Goal: Task Accomplishment & Management: Manage account settings

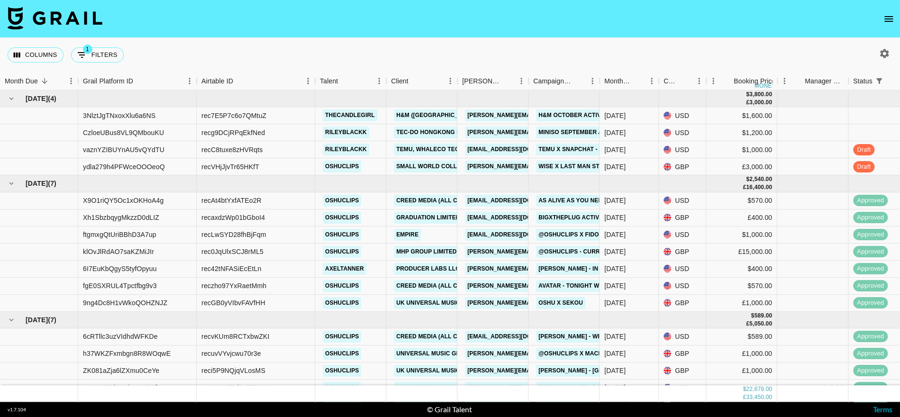
click at [890, 20] on icon "open drawer" at bounding box center [889, 19] width 9 height 6
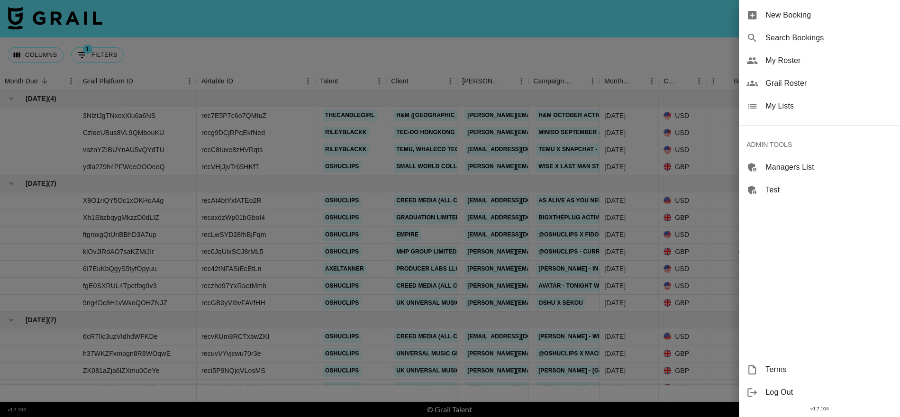
click at [790, 105] on span "My Lists" at bounding box center [829, 106] width 127 height 11
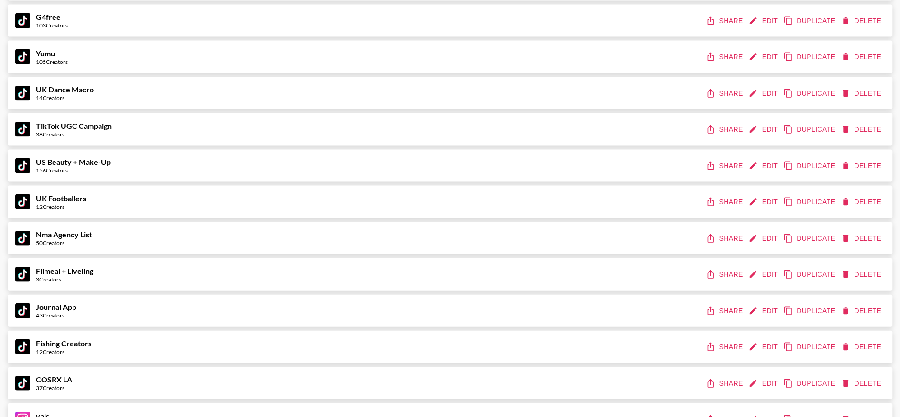
scroll to position [1692, 0]
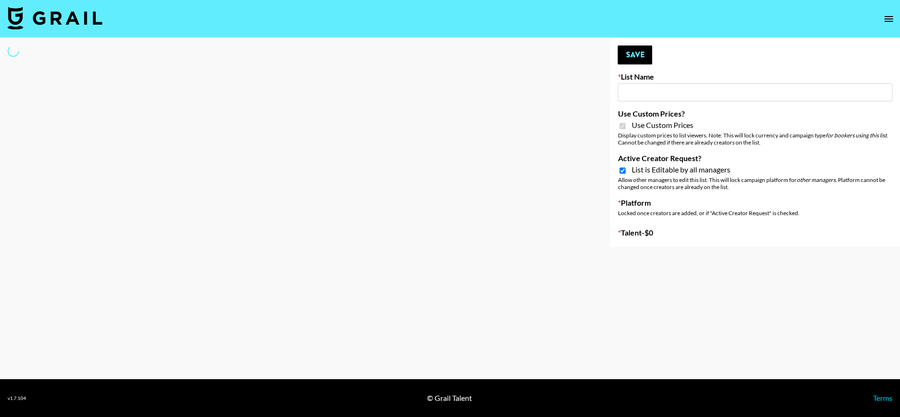
type input "vals"
checkbox input "true"
select select "Brand"
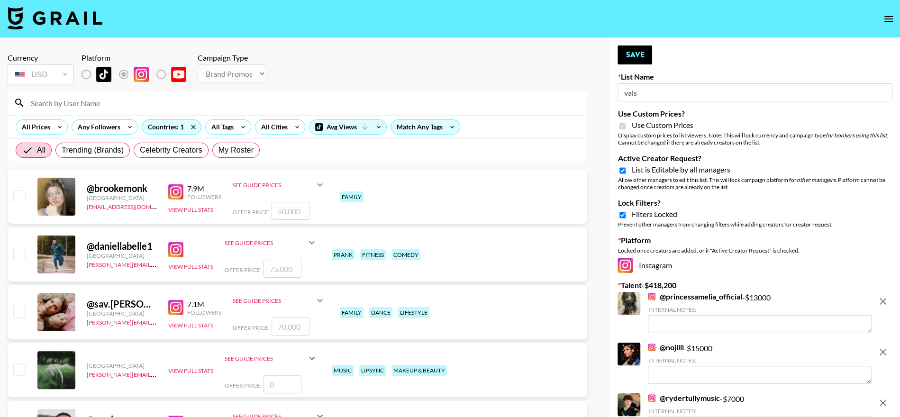
click at [666, 93] on input "vals" at bounding box center [755, 92] width 275 height 18
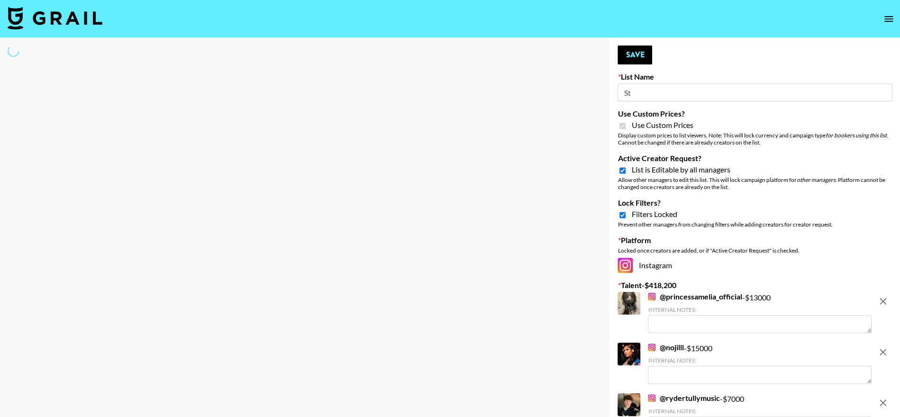
type input "Stu"
select select "Brand"
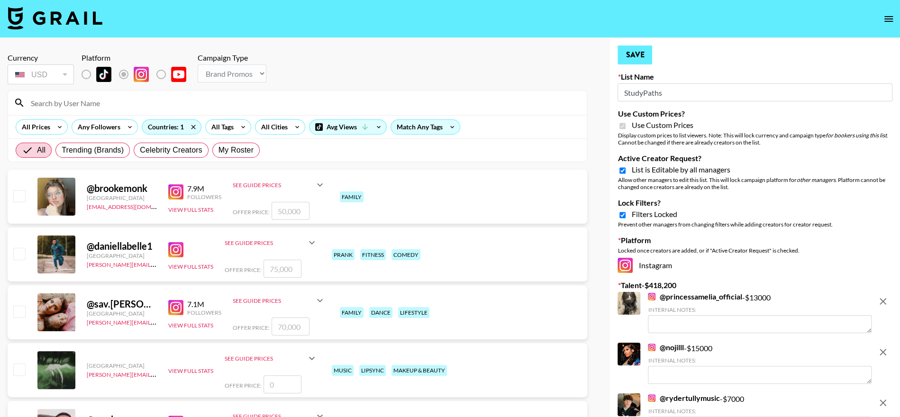
type input "StudyPaths"
click at [631, 53] on button "Save" at bounding box center [635, 55] width 35 height 19
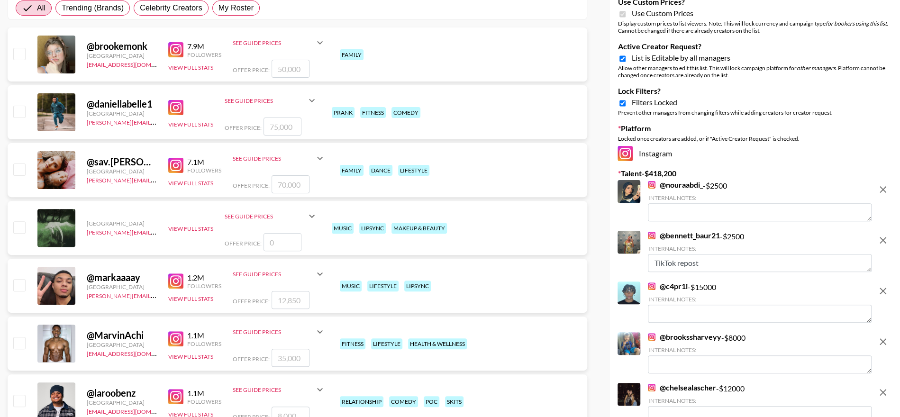
scroll to position [117, 0]
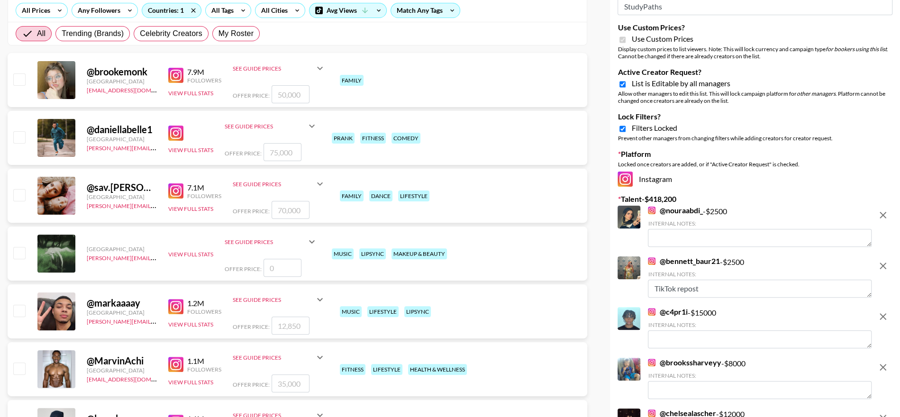
click at [882, 262] on icon "remove" at bounding box center [883, 265] width 11 height 11
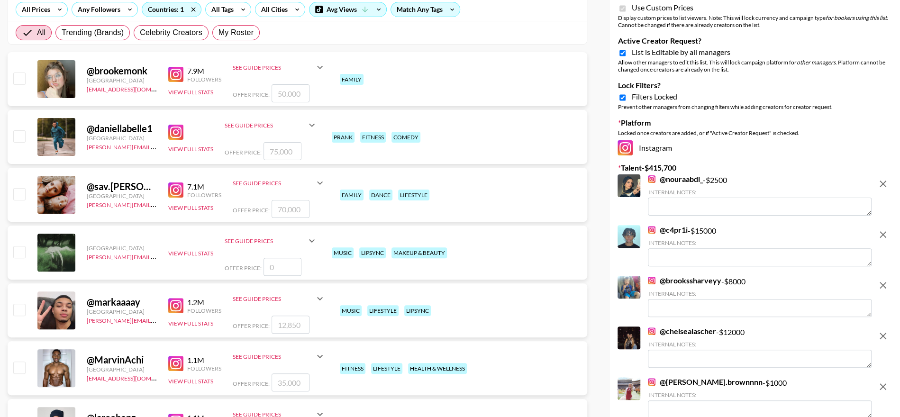
scroll to position [49, 0]
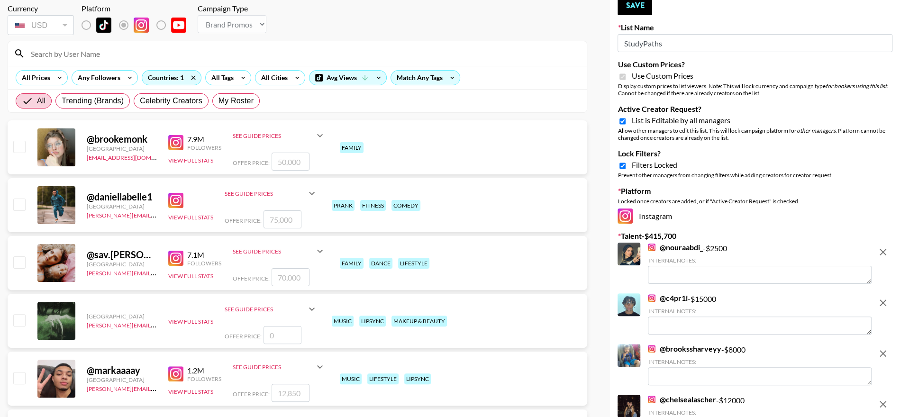
click at [624, 123] on input "Active Creator Request?" at bounding box center [623, 121] width 6 height 9
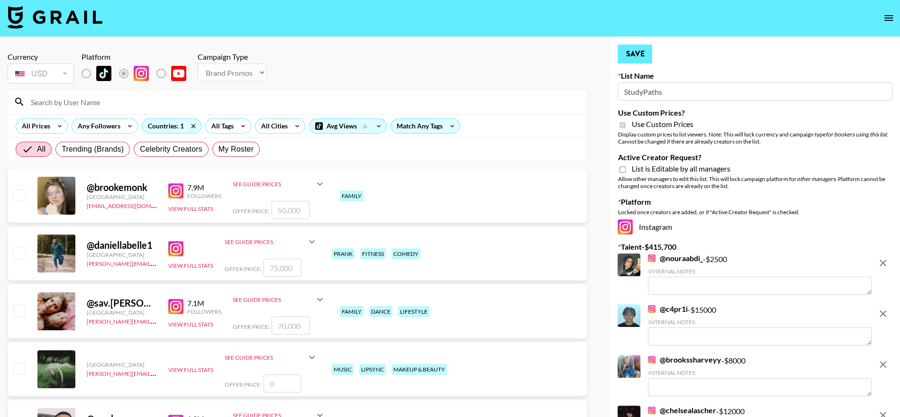
scroll to position [0, 0]
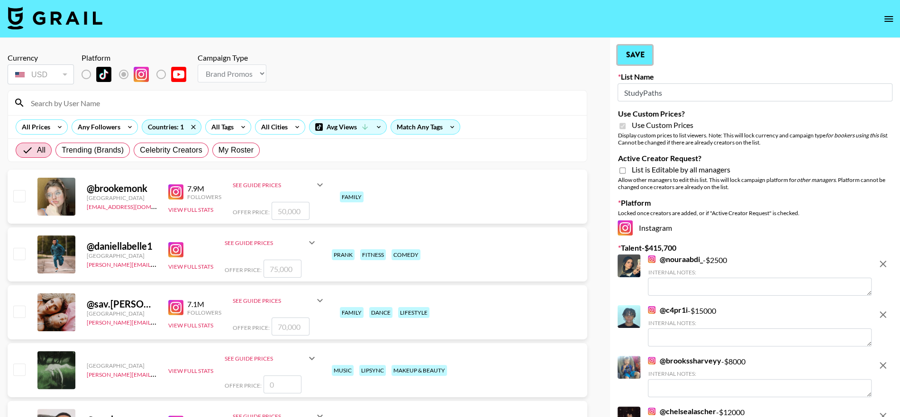
click at [633, 53] on button "Save" at bounding box center [635, 55] width 35 height 19
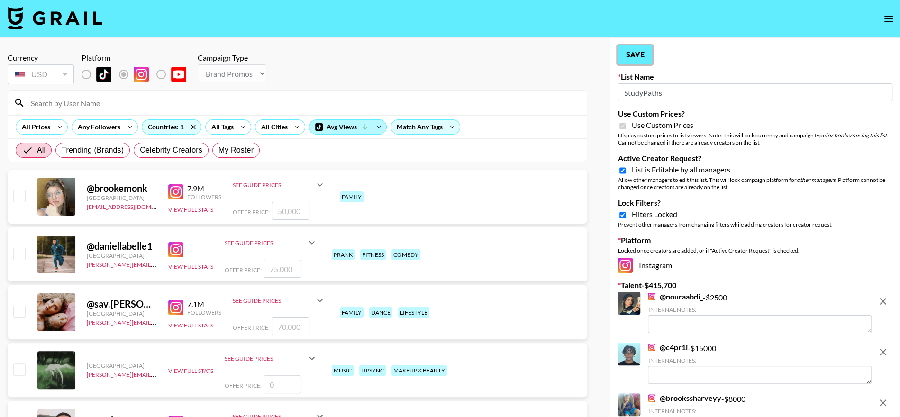
checkbox input "false"
click at [328, 125] on div "Avg Views" at bounding box center [348, 127] width 77 height 14
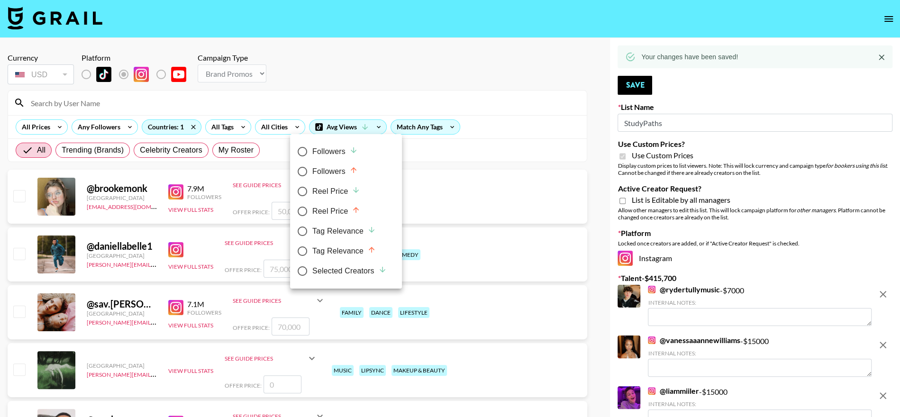
click at [340, 266] on div "Selected Creators" at bounding box center [349, 271] width 74 height 11
click at [312, 266] on input "Selected Creators" at bounding box center [303, 271] width 20 height 20
radio input "true"
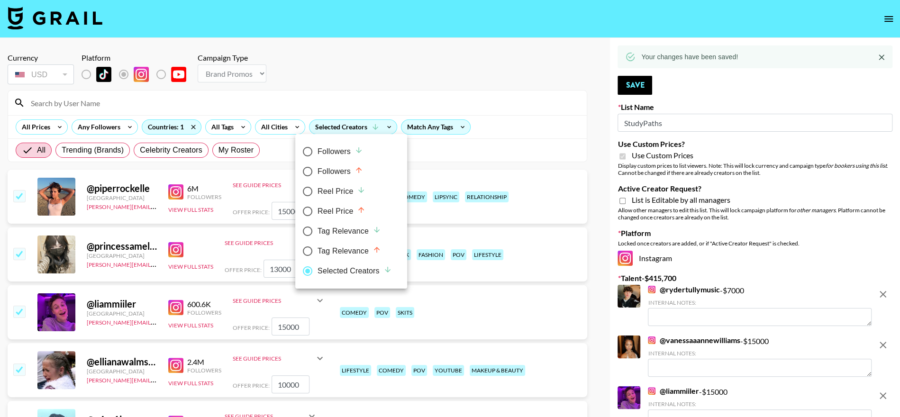
click at [487, 56] on div at bounding box center [450, 208] width 900 height 417
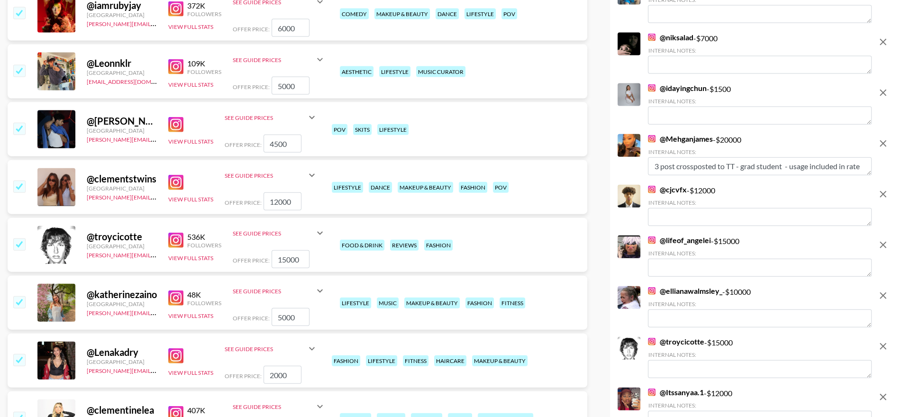
scroll to position [1570, 0]
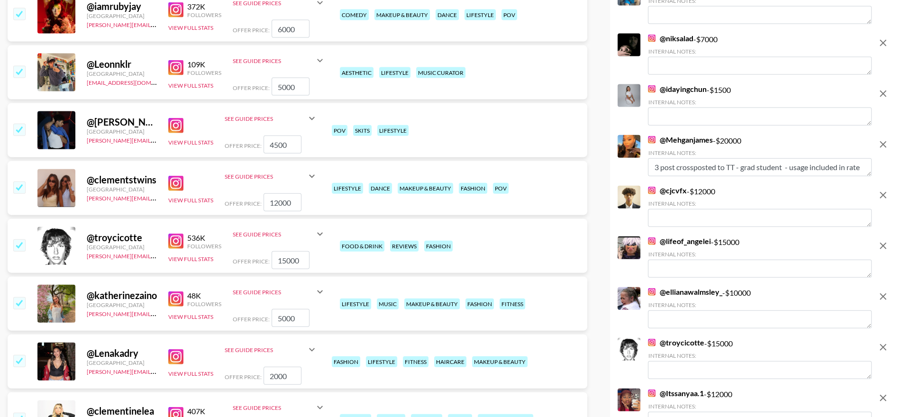
click at [885, 146] on icon "remove" at bounding box center [883, 144] width 11 height 11
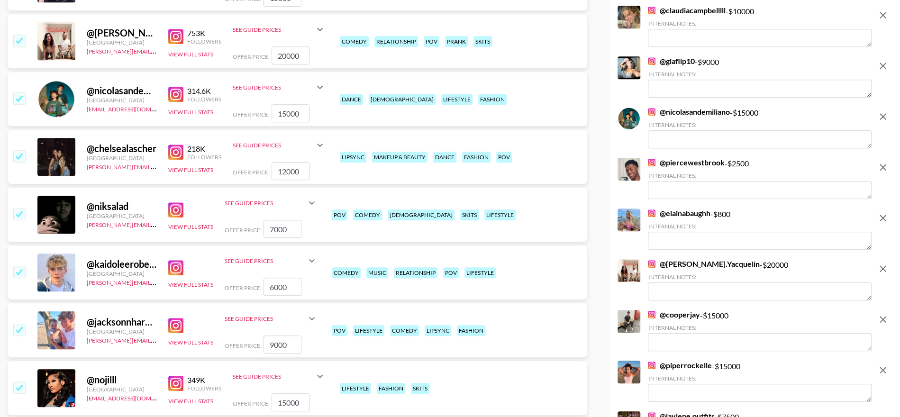
scroll to position [0, 0]
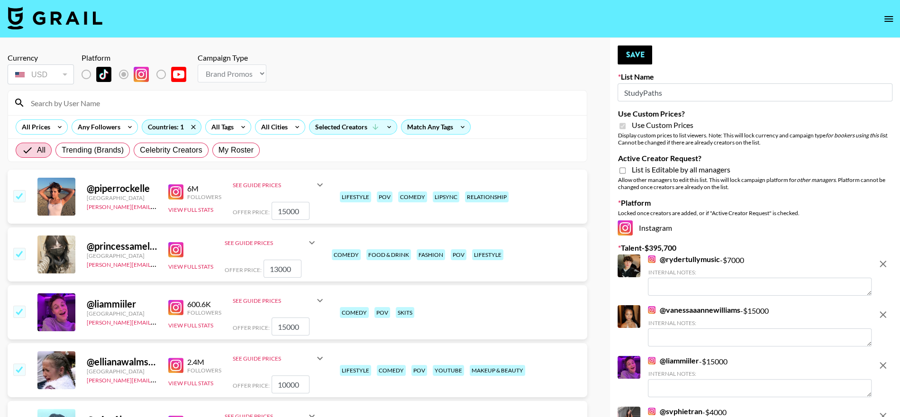
click at [87, 105] on input at bounding box center [303, 102] width 556 height 15
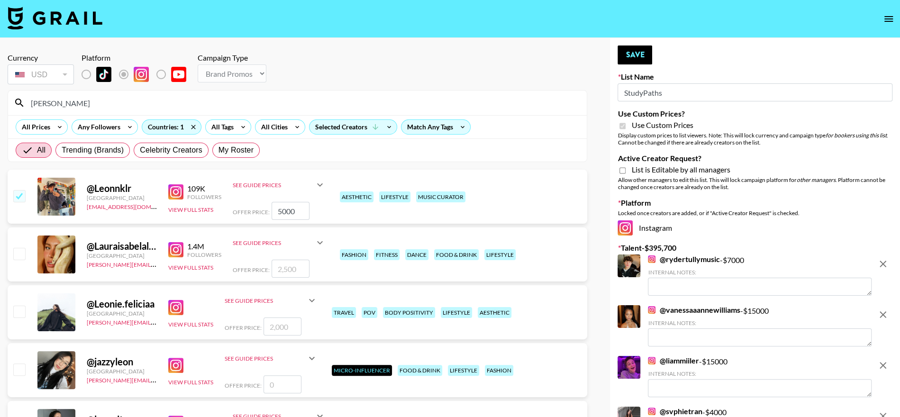
type input "leon"
click at [293, 213] on input "5000" at bounding box center [291, 211] width 38 height 18
type input "15000"
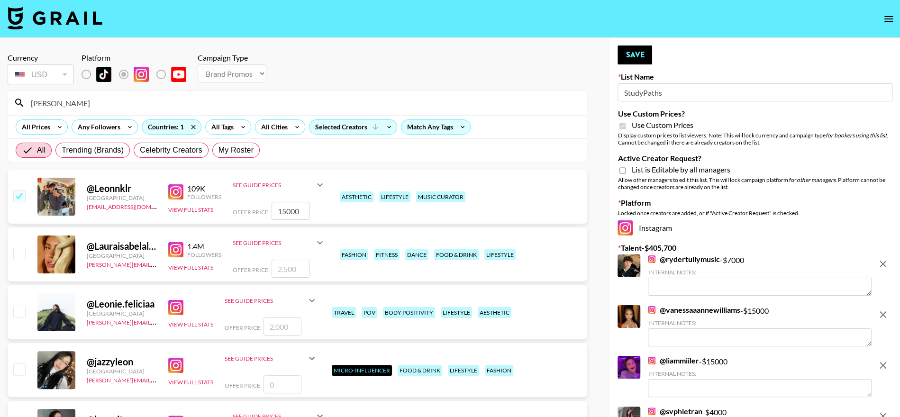
click at [478, 65] on div "Currency USD USD ​ Platform Campaign Type Choose Type... Song Promos Brand Prom…" at bounding box center [298, 69] width 580 height 33
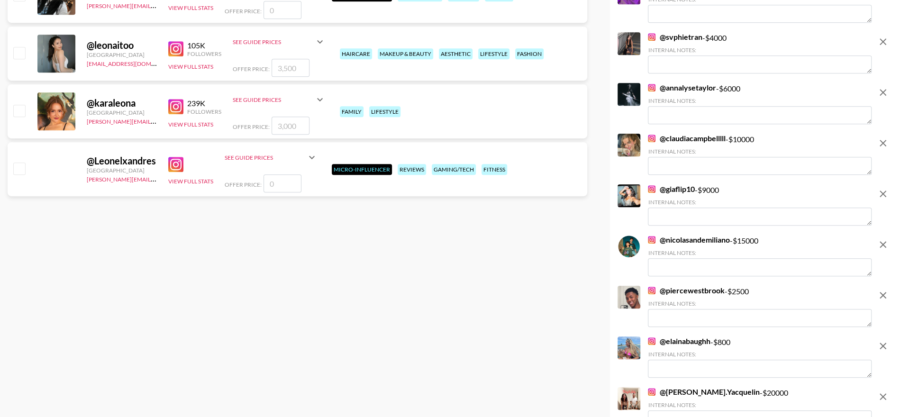
scroll to position [459, 0]
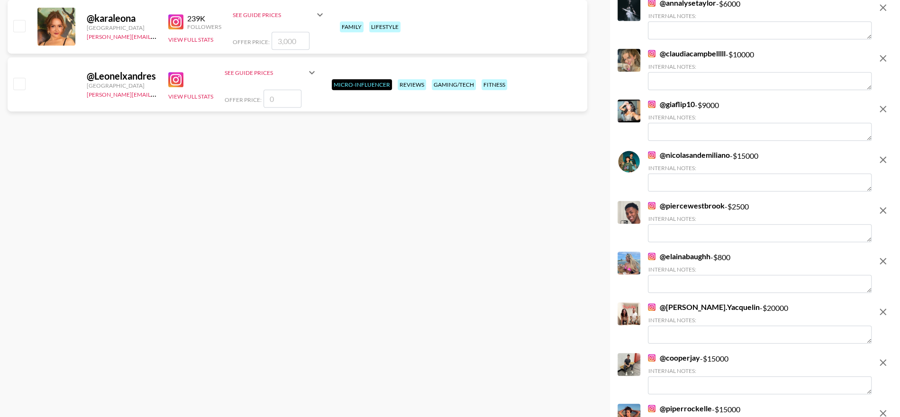
click at [881, 262] on icon "remove" at bounding box center [883, 261] width 11 height 11
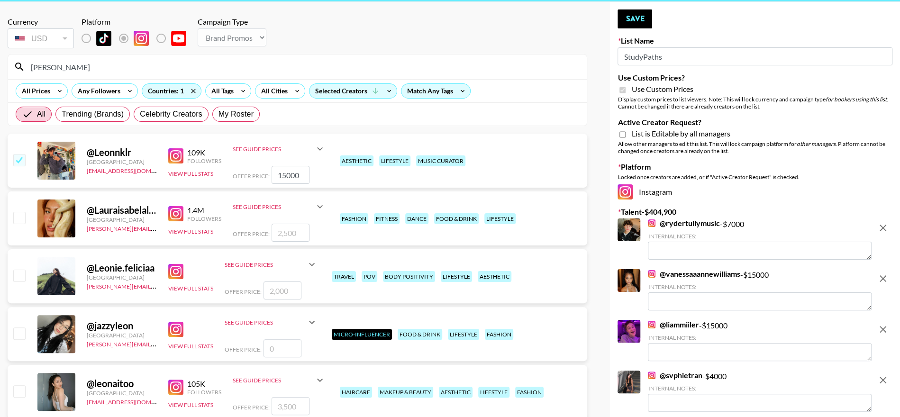
scroll to position [0, 0]
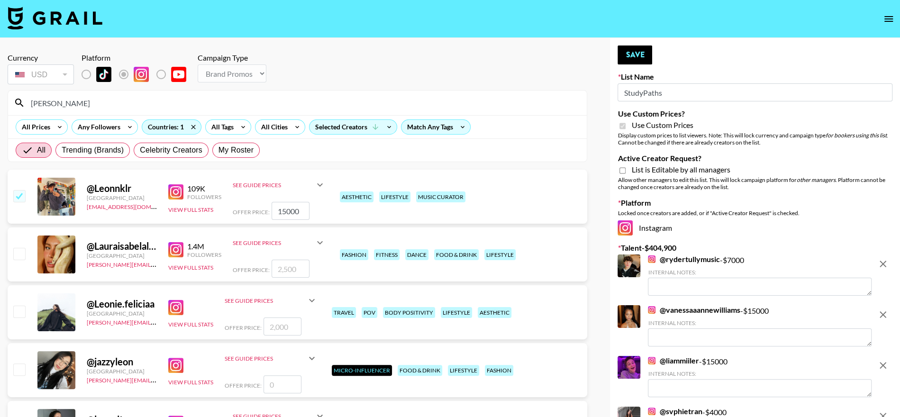
click at [224, 101] on input "leon" at bounding box center [303, 102] width 556 height 15
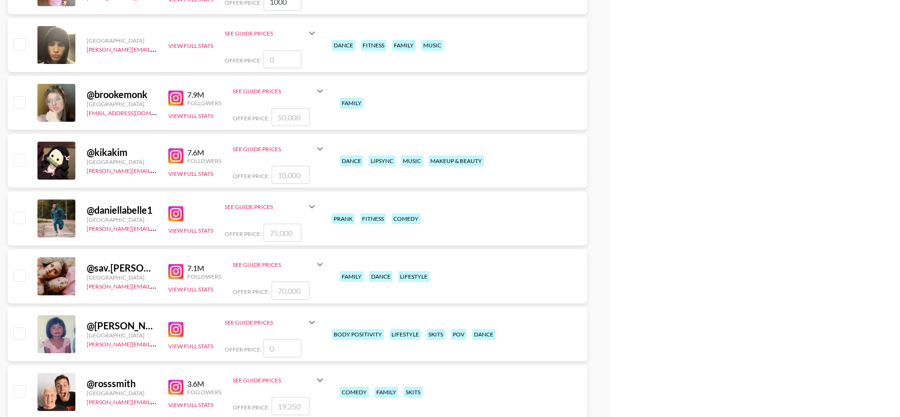
scroll to position [2577, 0]
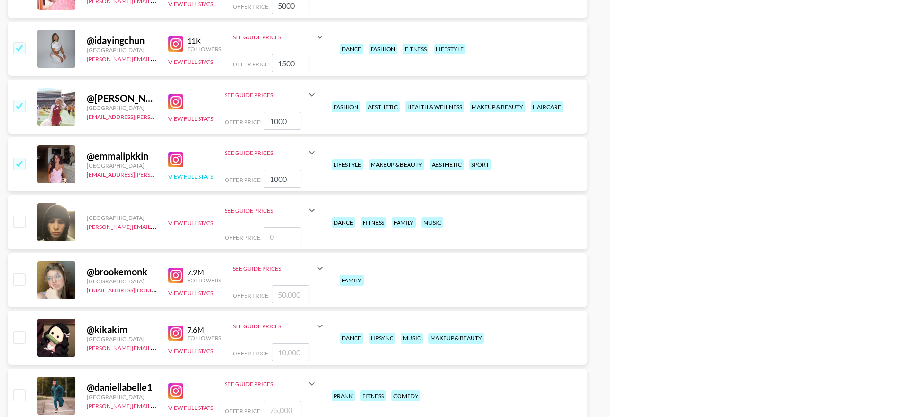
click at [197, 178] on button "View Full Stats" at bounding box center [190, 176] width 45 height 7
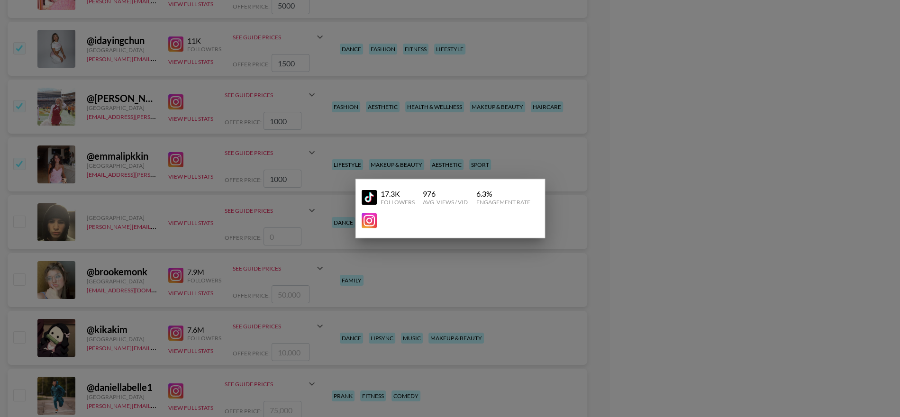
click at [206, 162] on div at bounding box center [450, 208] width 900 height 417
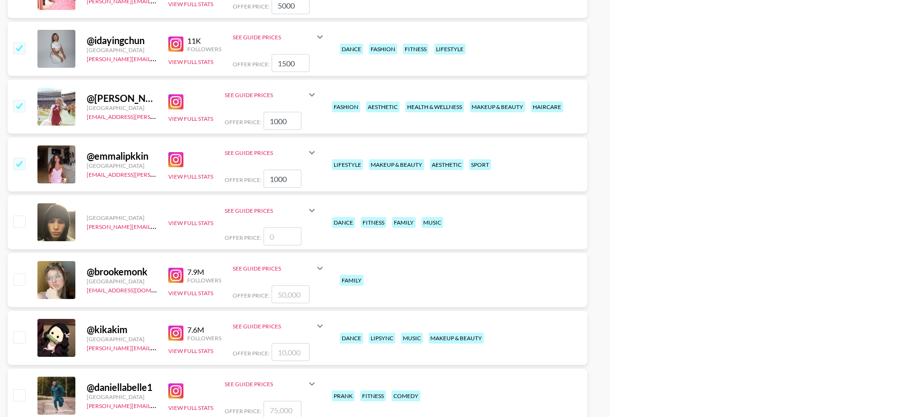
click at [17, 168] on input "checkbox" at bounding box center [18, 163] width 11 height 11
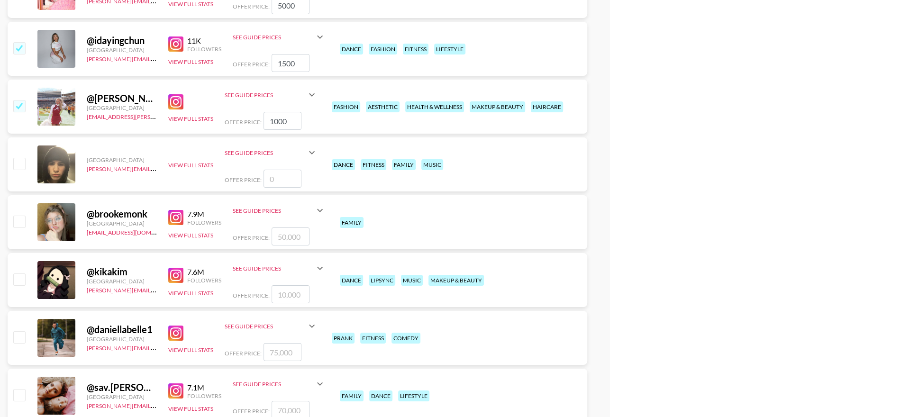
scroll to position [2513, 0]
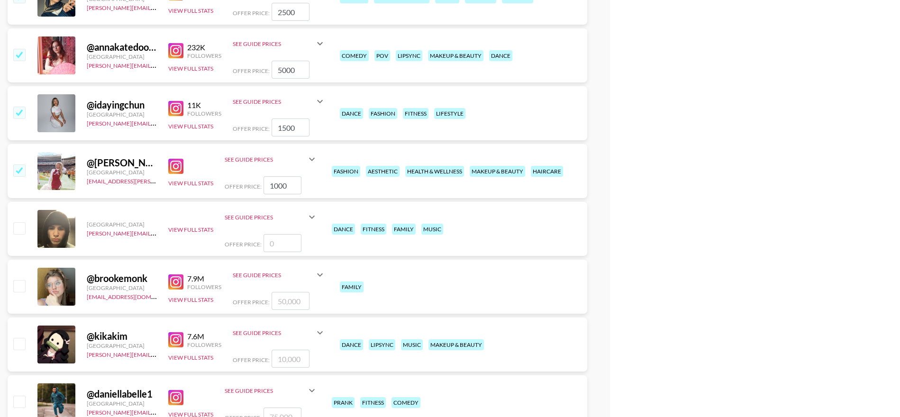
click at [187, 187] on div "@ elizabeth.brownnnn United States alyx.wilson@grail-talent.com View Full Stats…" at bounding box center [298, 171] width 580 height 54
click at [187, 183] on button "View Full Stats" at bounding box center [190, 183] width 45 height 7
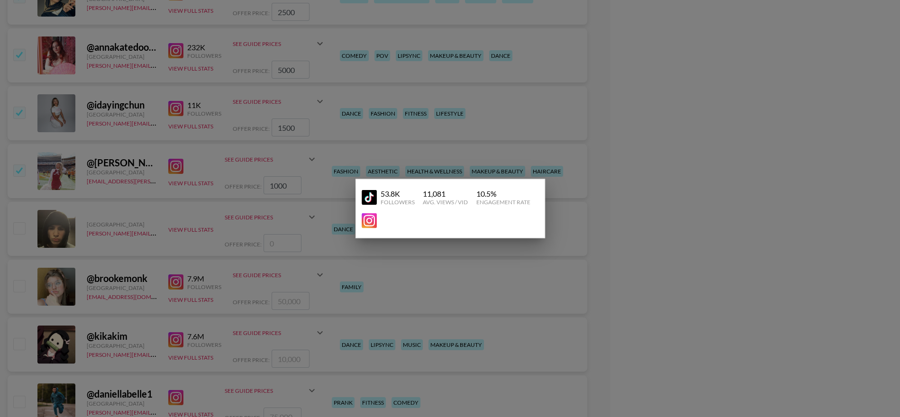
click at [148, 188] on div at bounding box center [450, 208] width 900 height 417
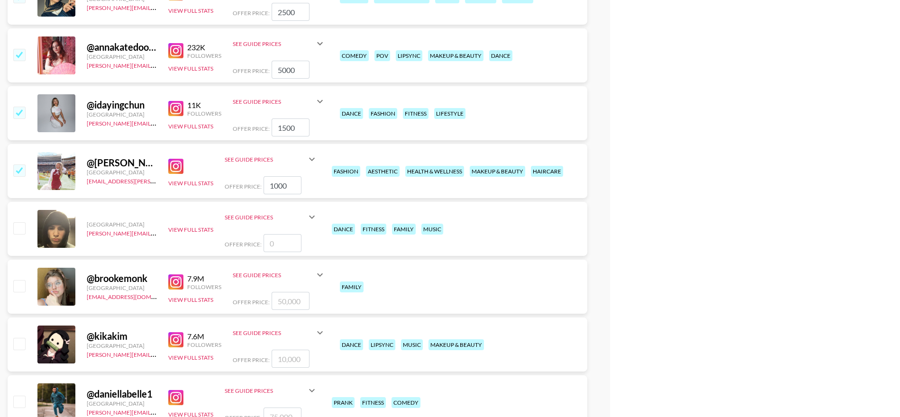
click at [179, 166] on img at bounding box center [175, 166] width 15 height 15
click at [23, 170] on input "checkbox" at bounding box center [18, 170] width 11 height 11
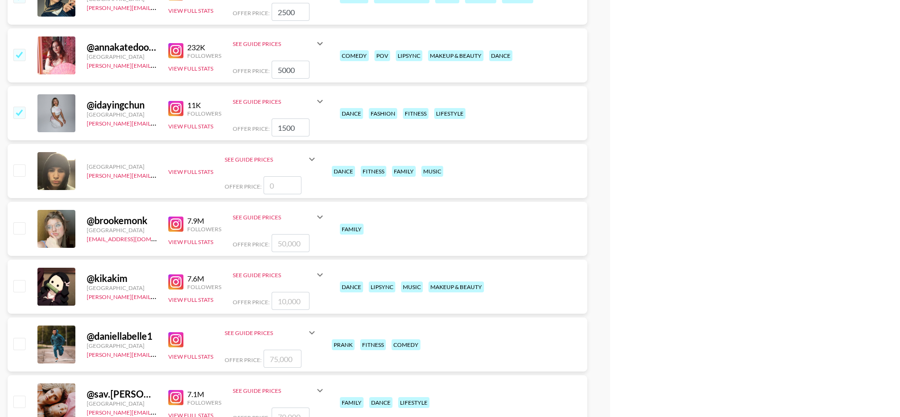
click at [19, 115] on input "checkbox" at bounding box center [18, 112] width 11 height 11
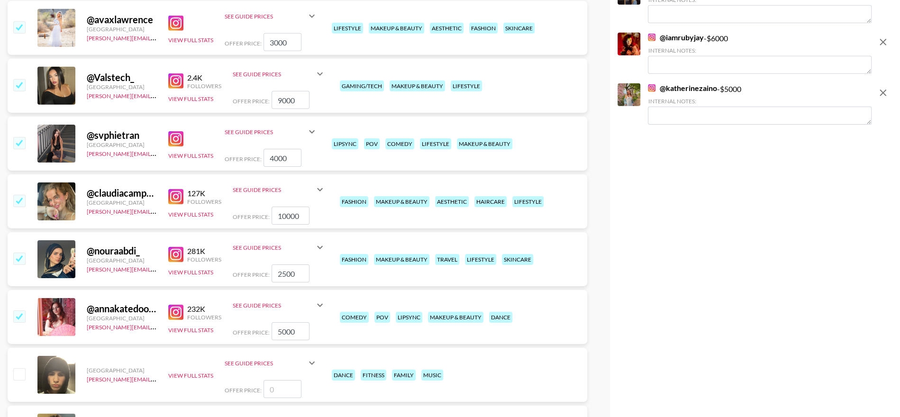
scroll to position [2230, 0]
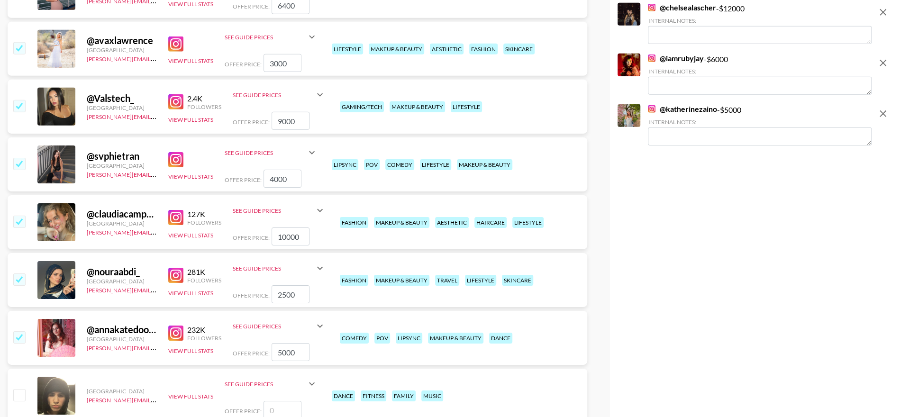
click at [19, 165] on input "checkbox" at bounding box center [18, 163] width 11 height 11
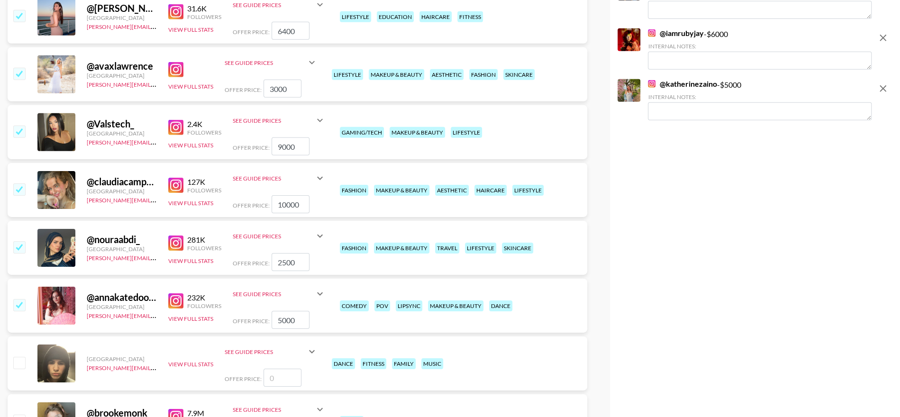
scroll to position [2193, 0]
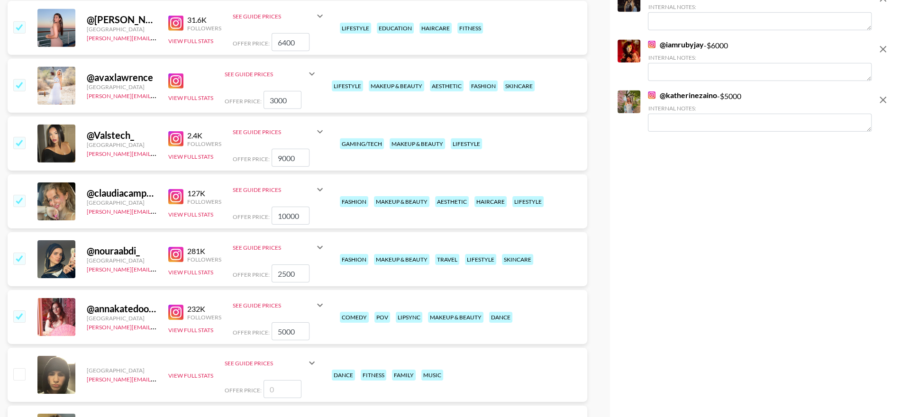
click at [179, 145] on img at bounding box center [175, 138] width 15 height 15
click at [20, 143] on input "checkbox" at bounding box center [18, 142] width 11 height 11
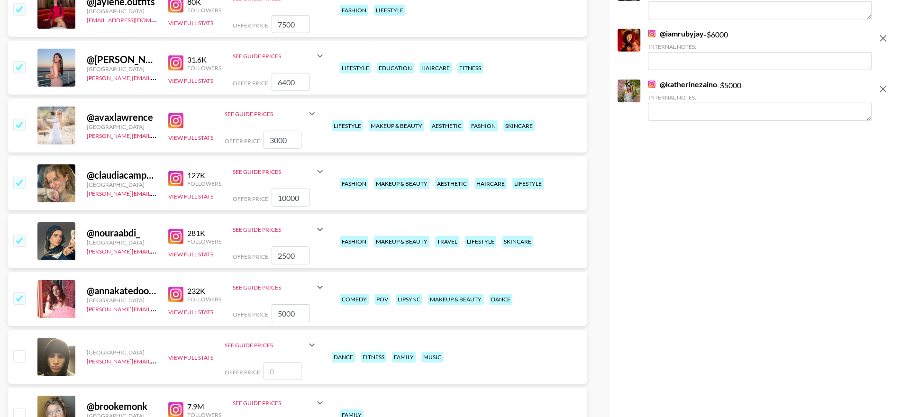
scroll to position [2100, 0]
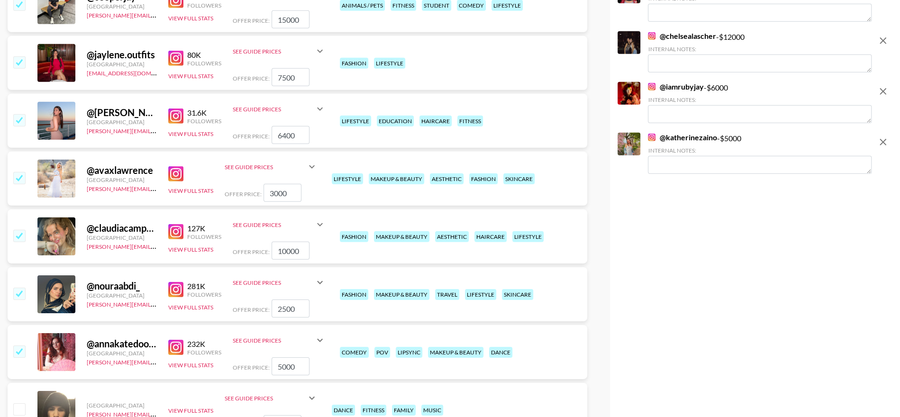
click at [173, 174] on img at bounding box center [175, 173] width 15 height 15
click at [20, 177] on input "checkbox" at bounding box center [18, 177] width 11 height 11
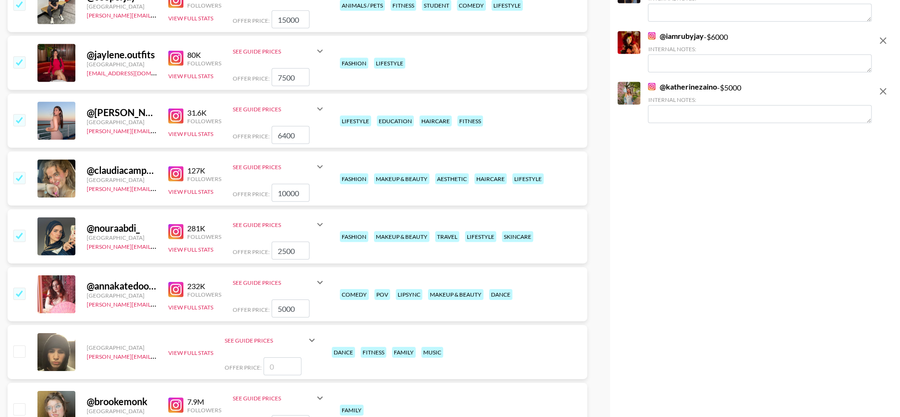
click at [17, 123] on input "checkbox" at bounding box center [18, 119] width 11 height 11
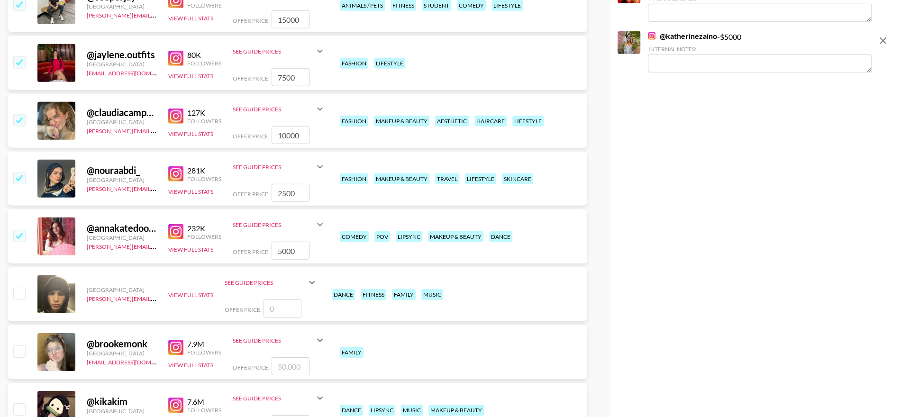
scroll to position [2022, 0]
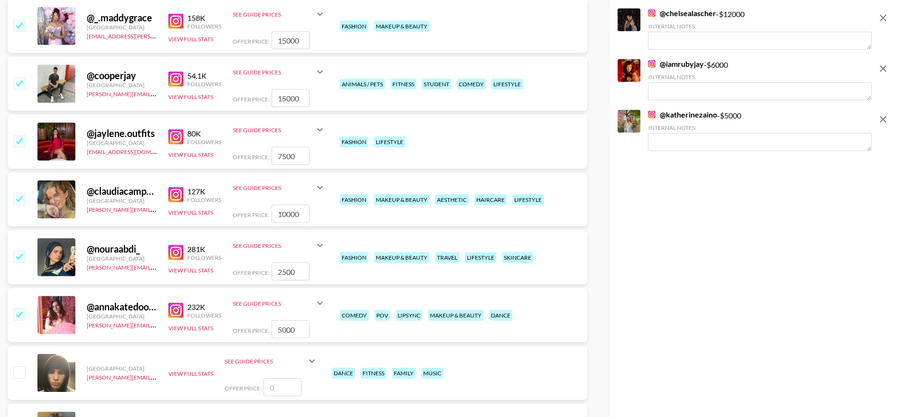
click at [15, 143] on input "checkbox" at bounding box center [18, 140] width 11 height 11
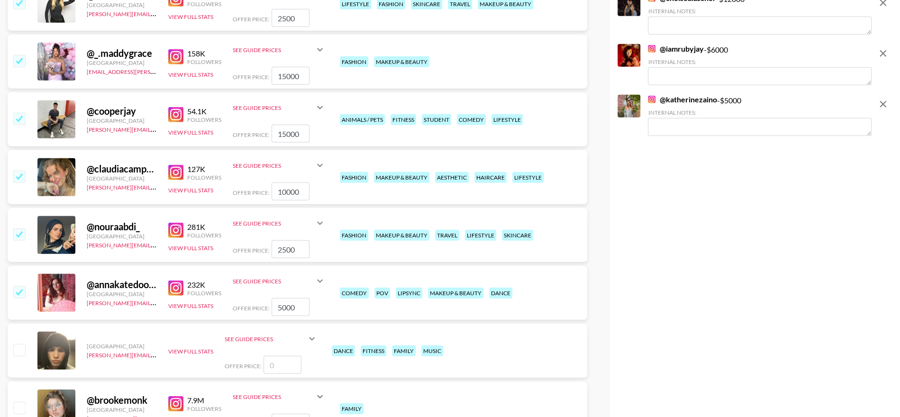
click at [17, 117] on input "checkbox" at bounding box center [18, 118] width 11 height 11
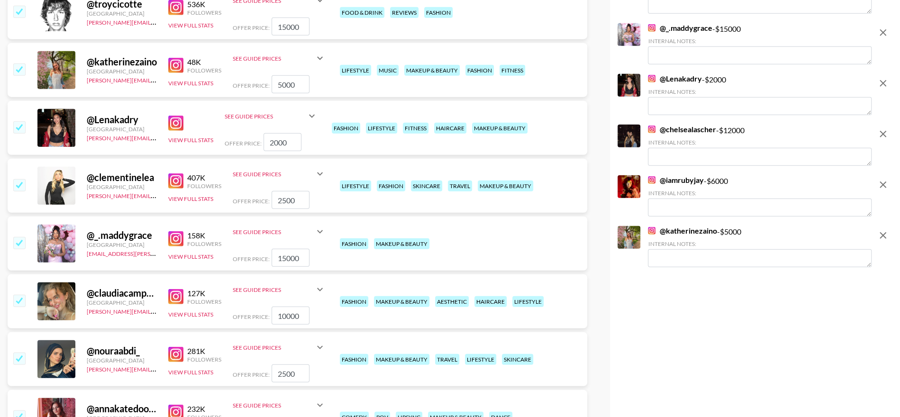
scroll to position [1760, 0]
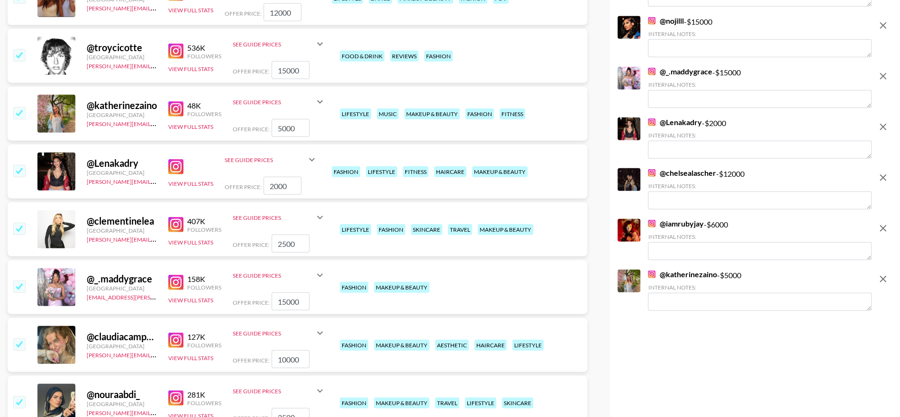
click at [23, 165] on input "checkbox" at bounding box center [18, 170] width 11 height 11
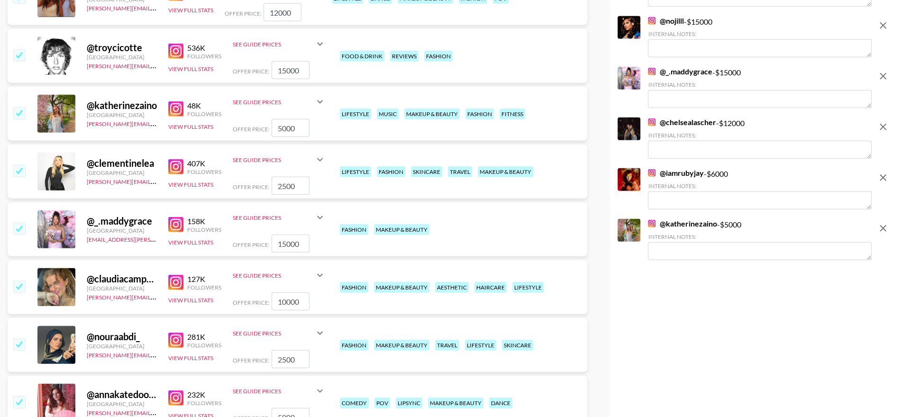
scroll to position [1691, 0]
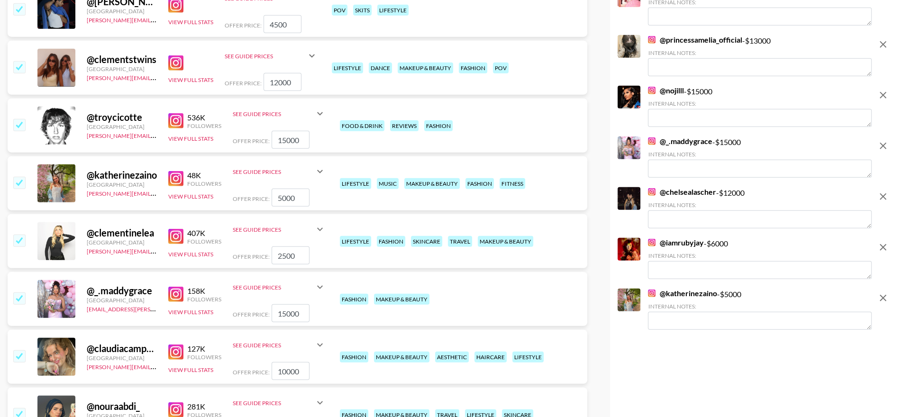
click at [18, 182] on input "checkbox" at bounding box center [18, 182] width 11 height 11
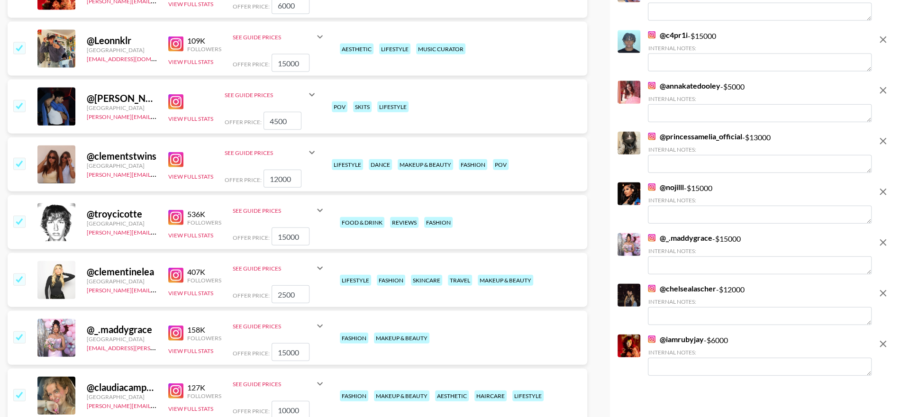
scroll to position [1582, 0]
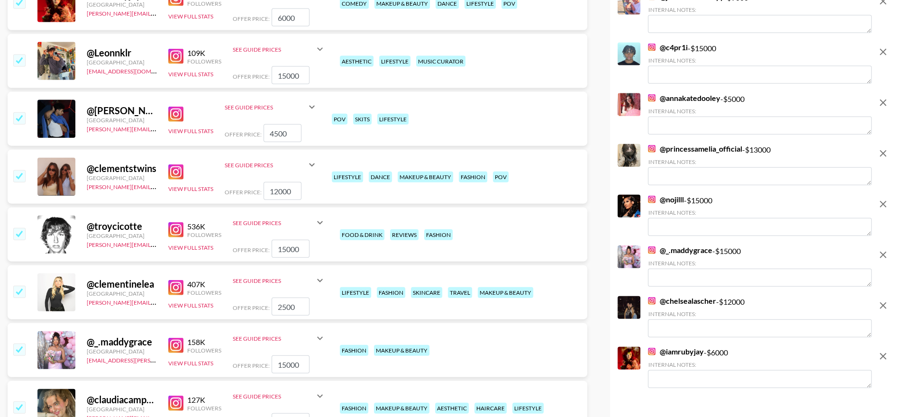
click at [174, 172] on img at bounding box center [175, 172] width 15 height 15
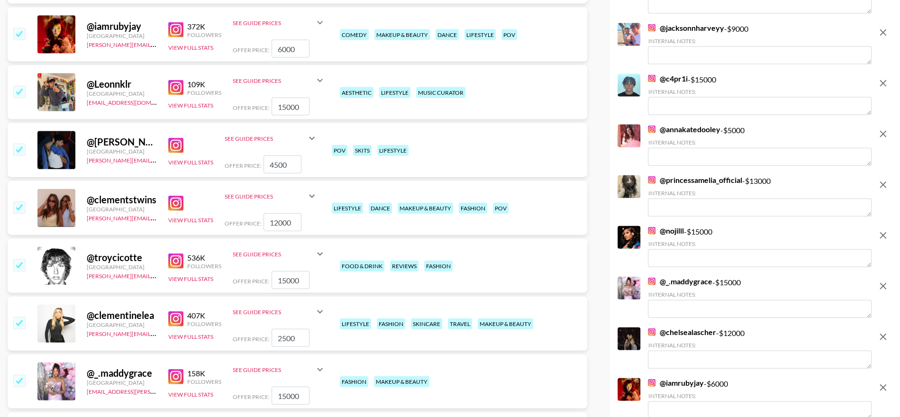
click at [173, 144] on img at bounding box center [175, 145] width 15 height 15
click at [21, 149] on input "checkbox" at bounding box center [18, 149] width 11 height 11
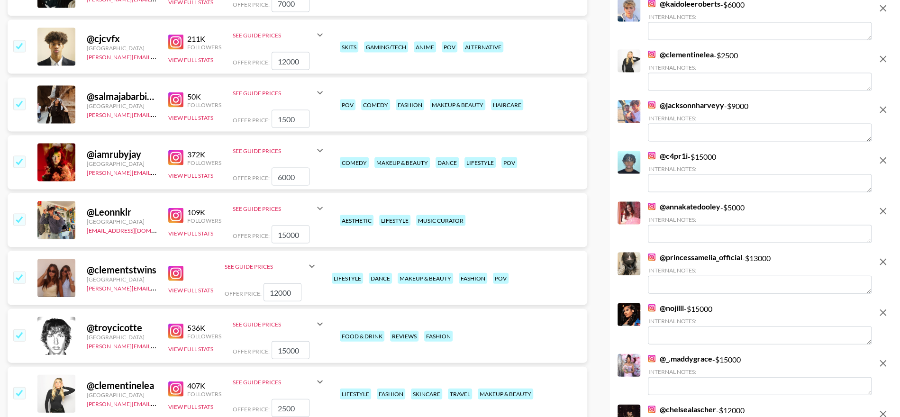
scroll to position [1407, 0]
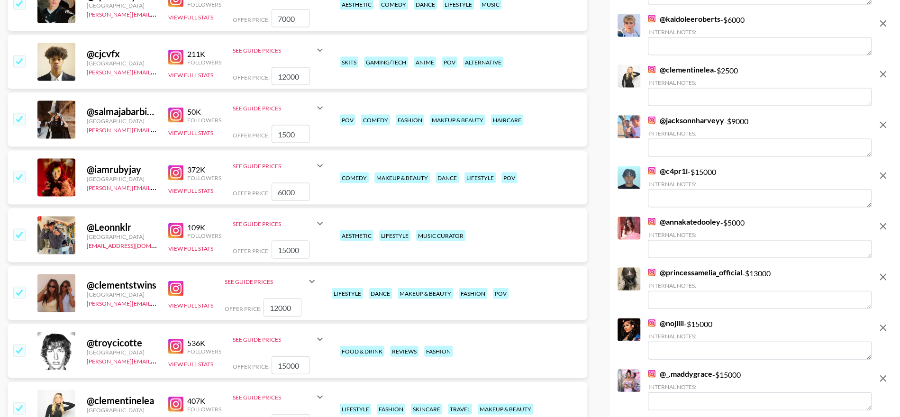
click at [19, 121] on input "checkbox" at bounding box center [18, 118] width 11 height 11
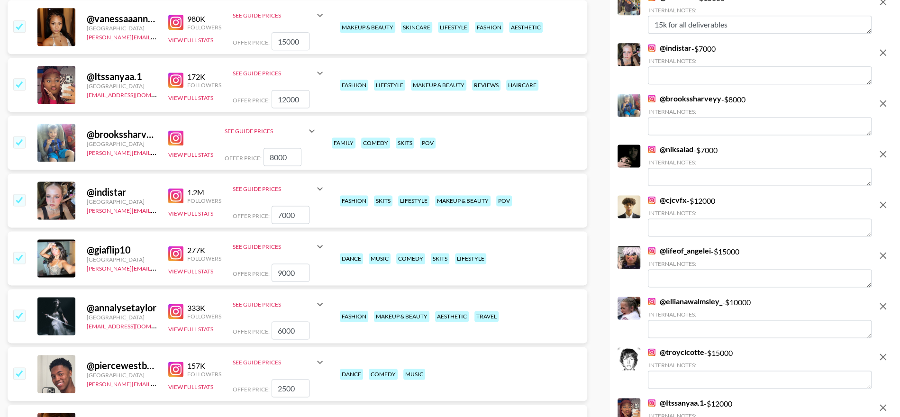
scroll to position [902, 0]
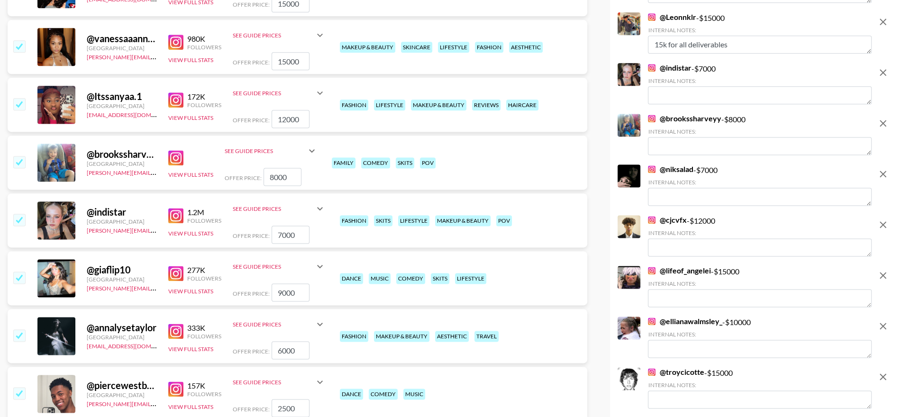
click at [178, 155] on img at bounding box center [175, 157] width 15 height 15
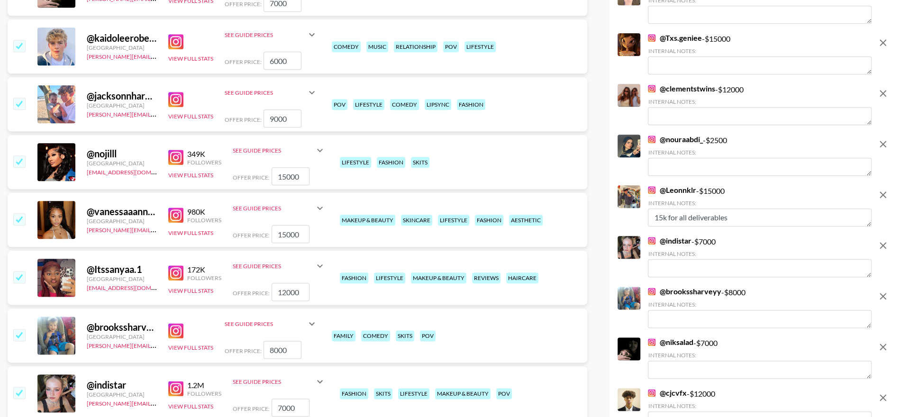
scroll to position [726, 0]
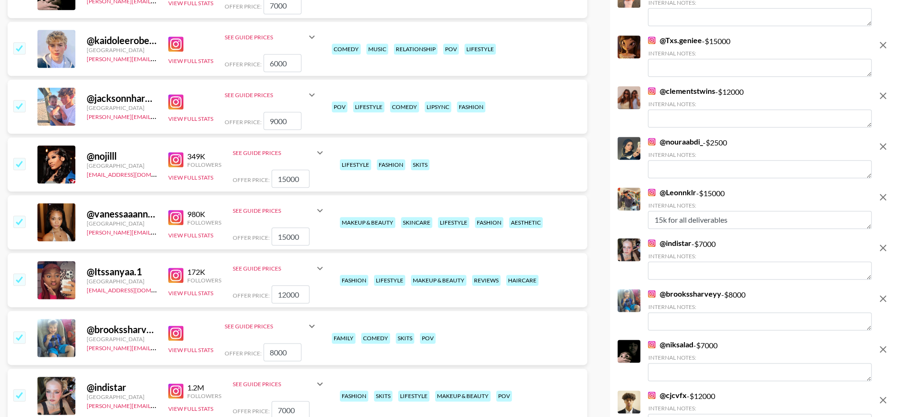
click at [177, 106] on img at bounding box center [175, 101] width 15 height 15
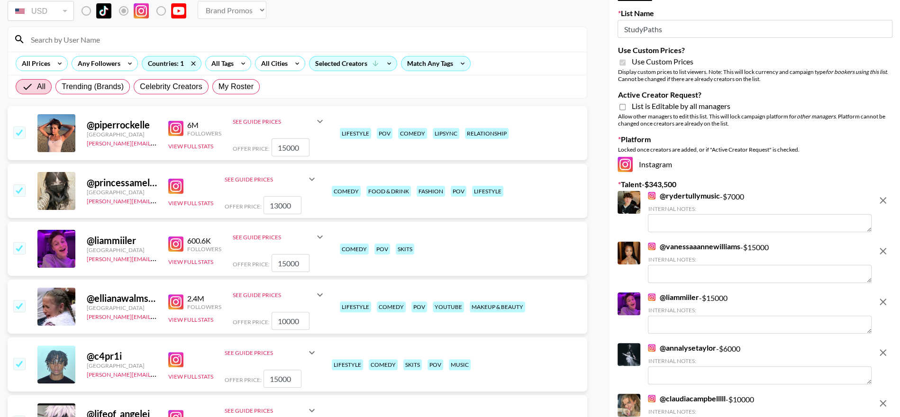
scroll to position [43, 0]
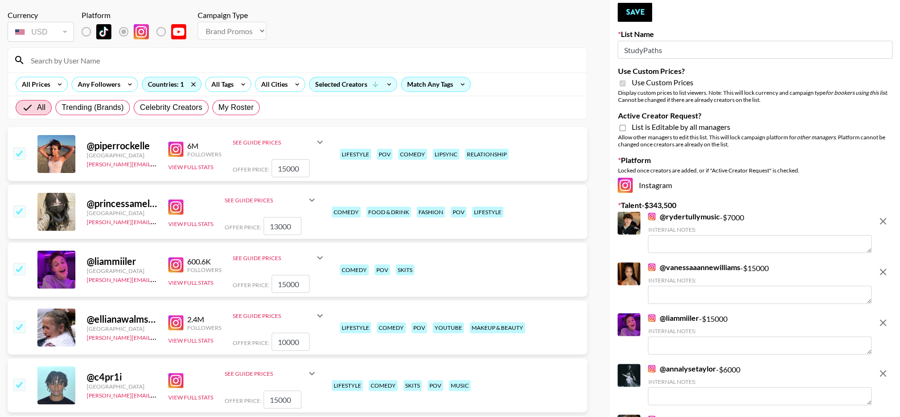
click at [174, 146] on img at bounding box center [175, 149] width 15 height 15
click at [16, 150] on input "checkbox" at bounding box center [18, 152] width 11 height 11
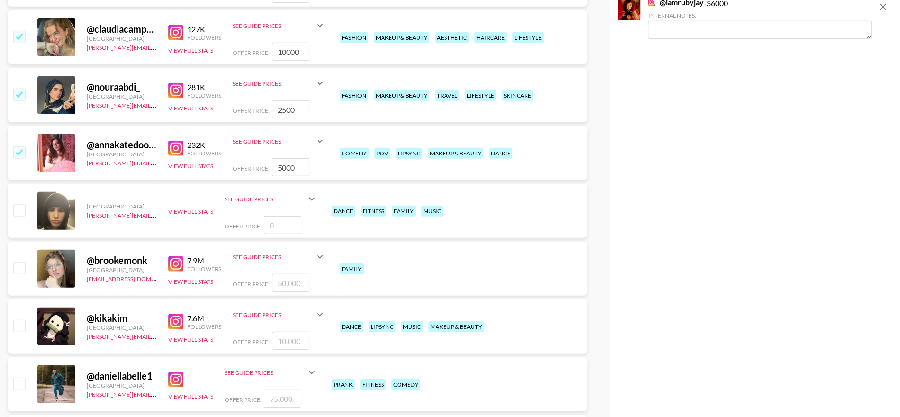
scroll to position [1762, 0]
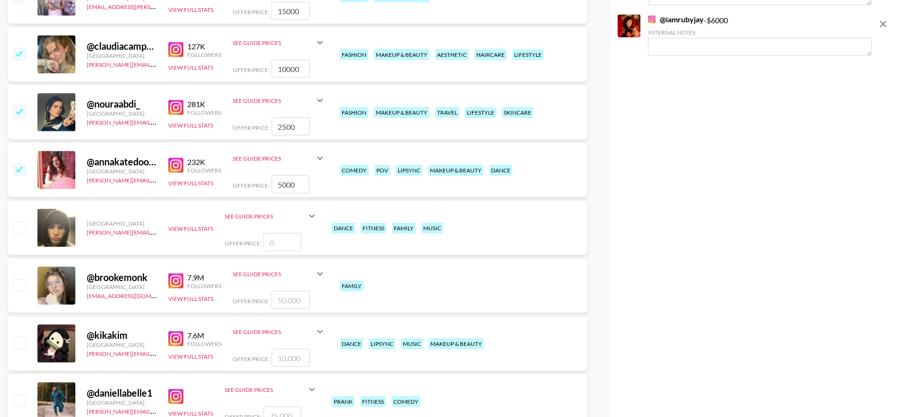
click at [179, 165] on img at bounding box center [175, 165] width 15 height 15
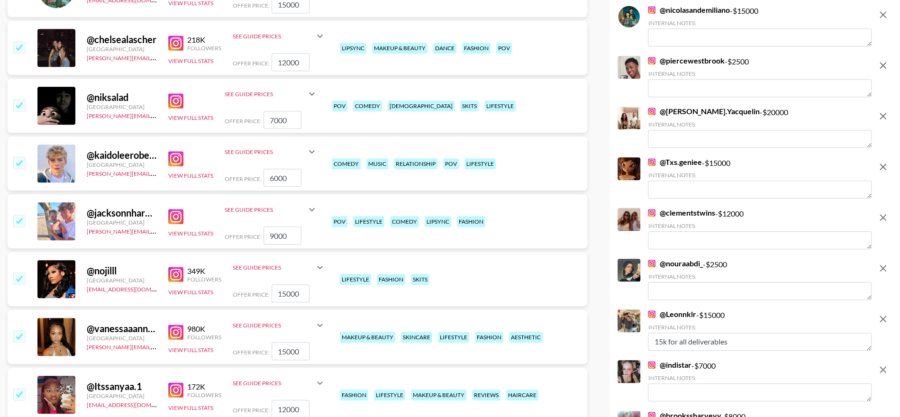
scroll to position [0, 0]
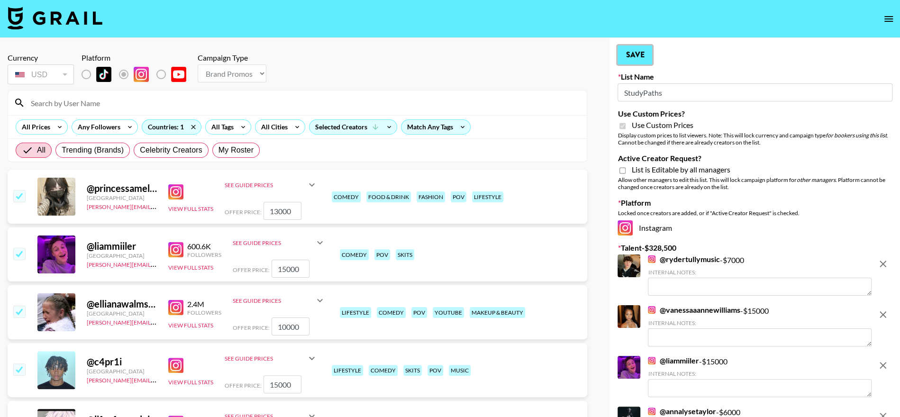
click at [636, 55] on button "Save" at bounding box center [635, 55] width 35 height 19
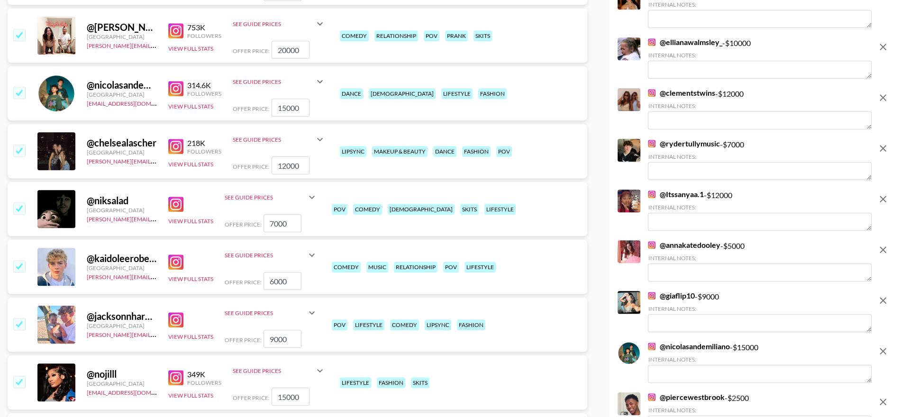
scroll to position [452, 0]
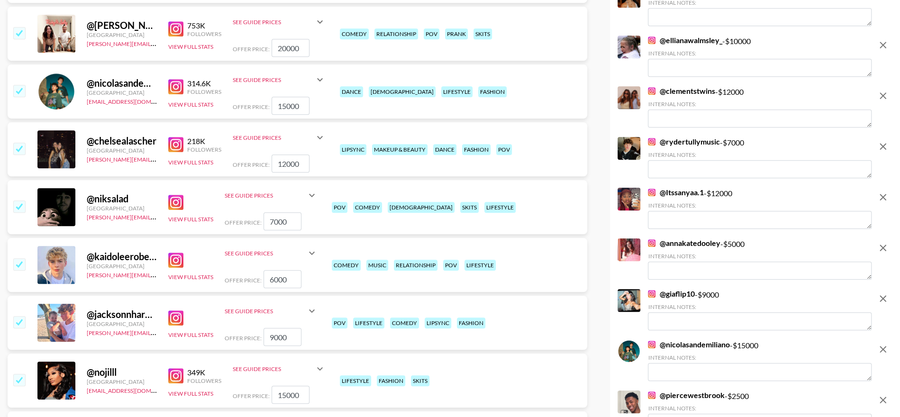
click at [172, 200] on img at bounding box center [175, 202] width 15 height 15
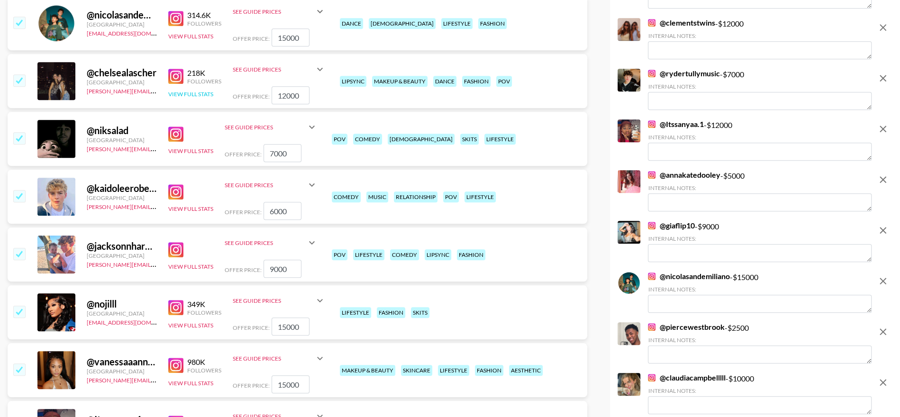
scroll to position [540, 0]
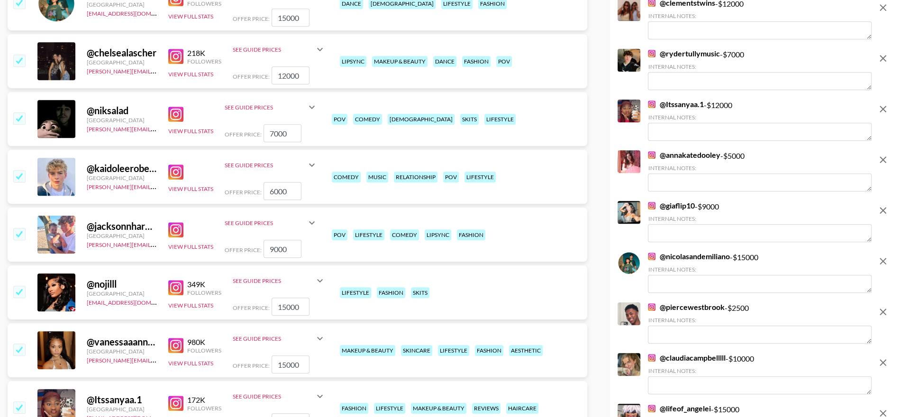
click at [175, 172] on img at bounding box center [175, 172] width 15 height 15
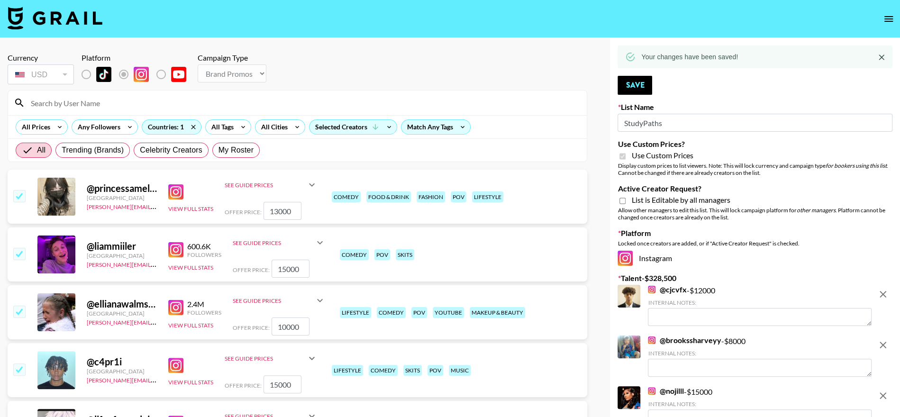
scroll to position [26, 0]
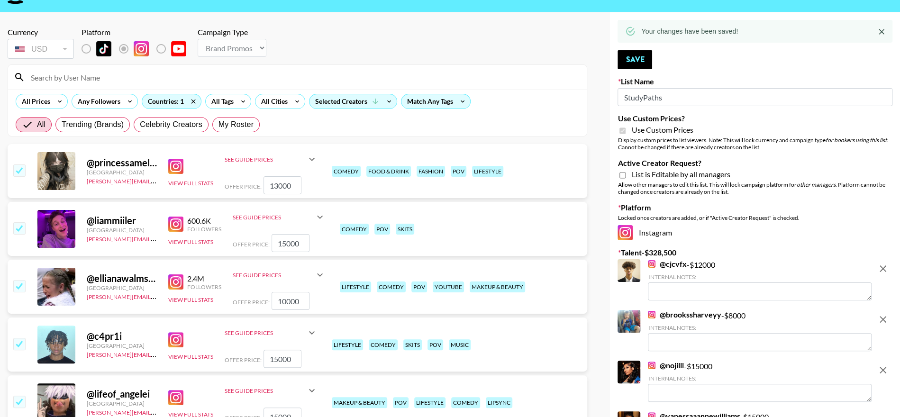
click at [178, 165] on img at bounding box center [175, 166] width 15 height 15
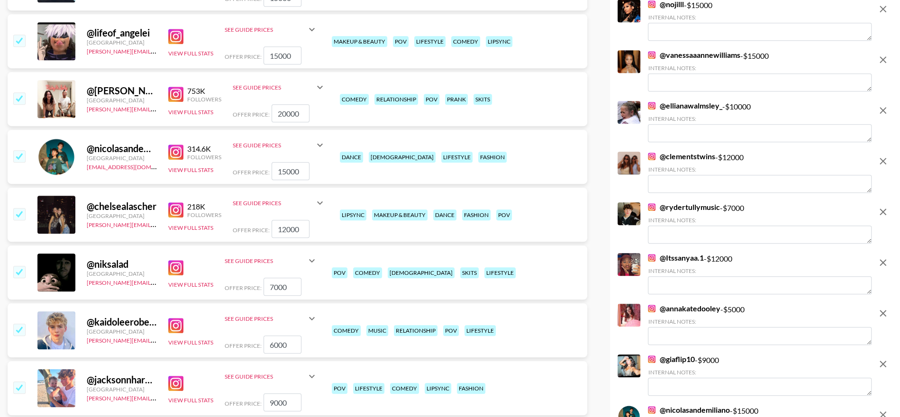
scroll to position [392, 0]
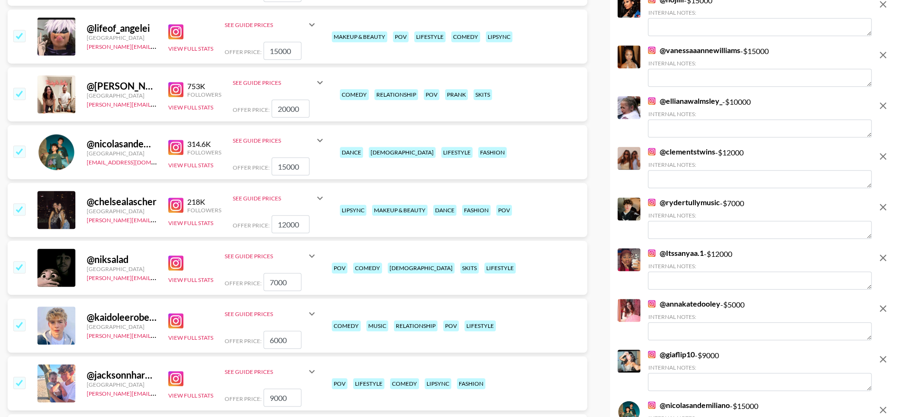
click at [19, 90] on input "checkbox" at bounding box center [18, 93] width 11 height 11
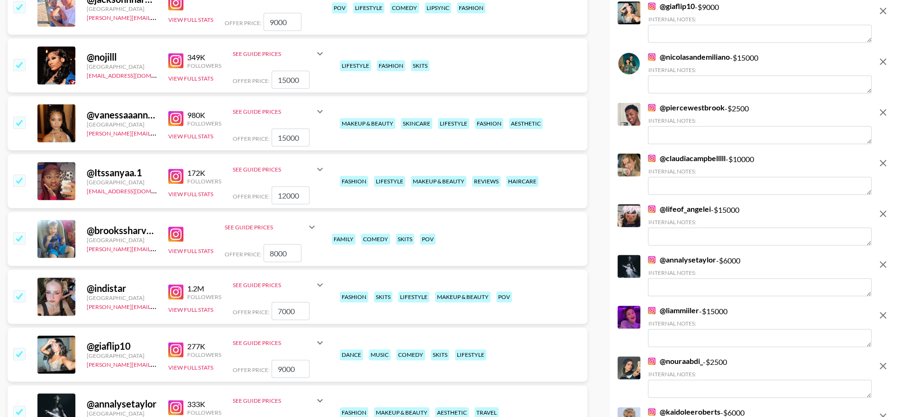
scroll to position [718, 0]
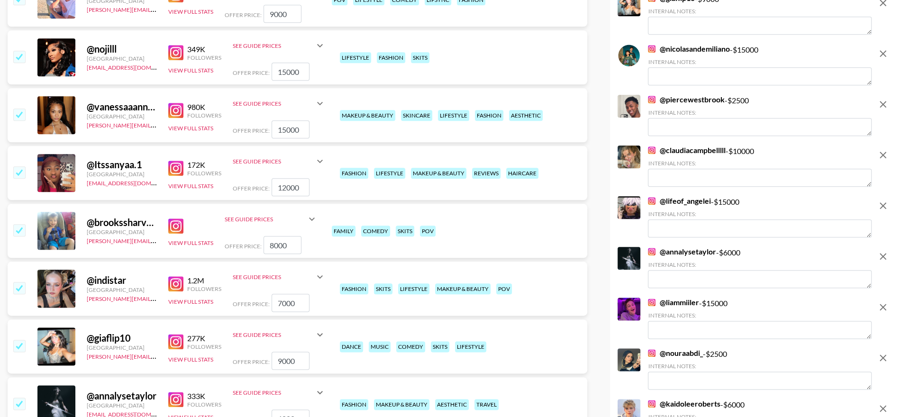
click at [179, 52] on img at bounding box center [175, 52] width 15 height 15
click at [21, 56] on input "checkbox" at bounding box center [18, 56] width 11 height 11
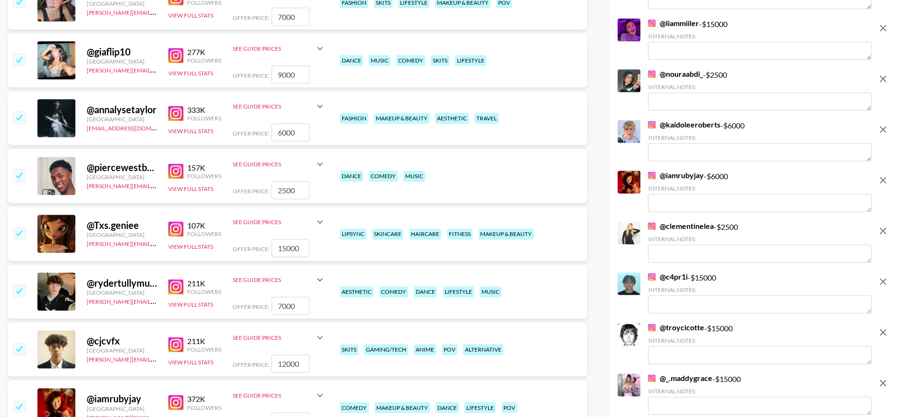
scroll to position [952, 0]
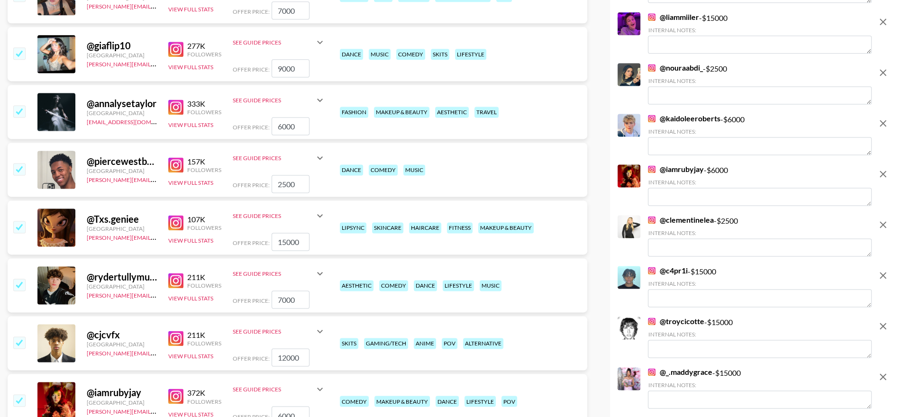
click at [178, 164] on img at bounding box center [175, 164] width 15 height 15
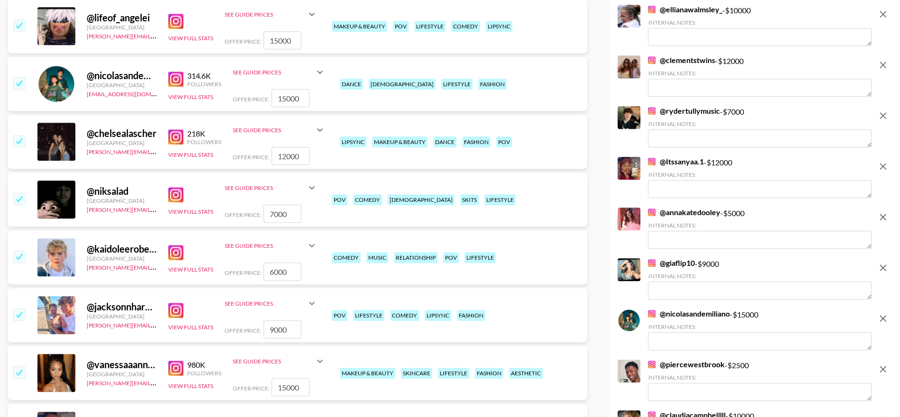
scroll to position [0, 0]
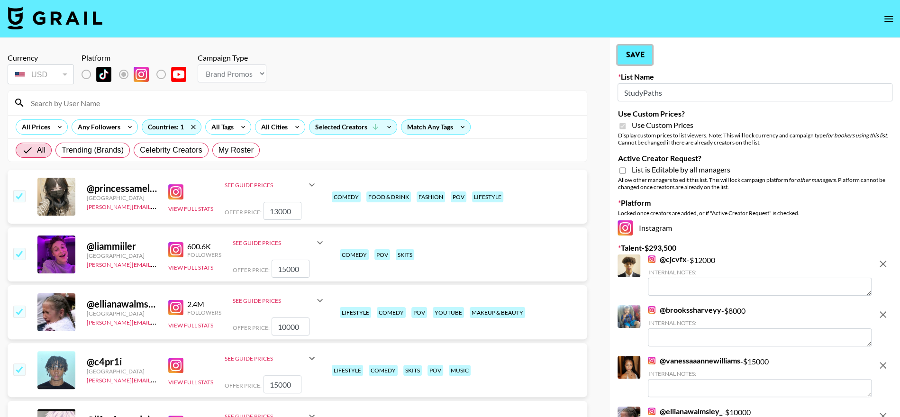
click at [641, 56] on button "Save" at bounding box center [635, 55] width 35 height 19
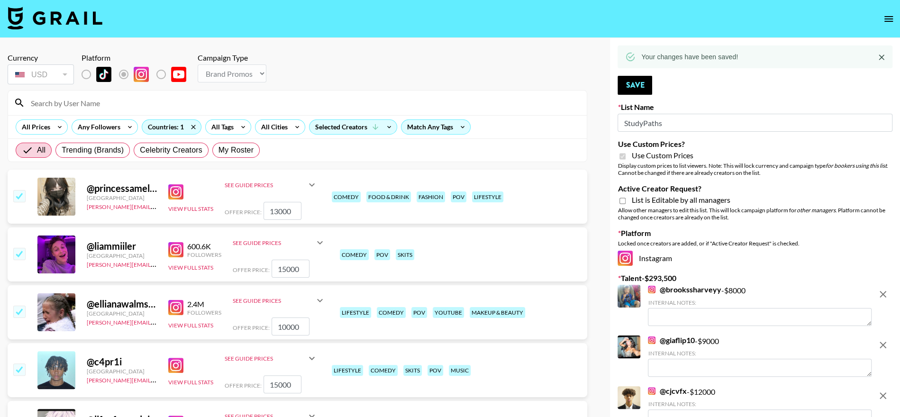
click at [885, 13] on icon "open drawer" at bounding box center [888, 18] width 11 height 11
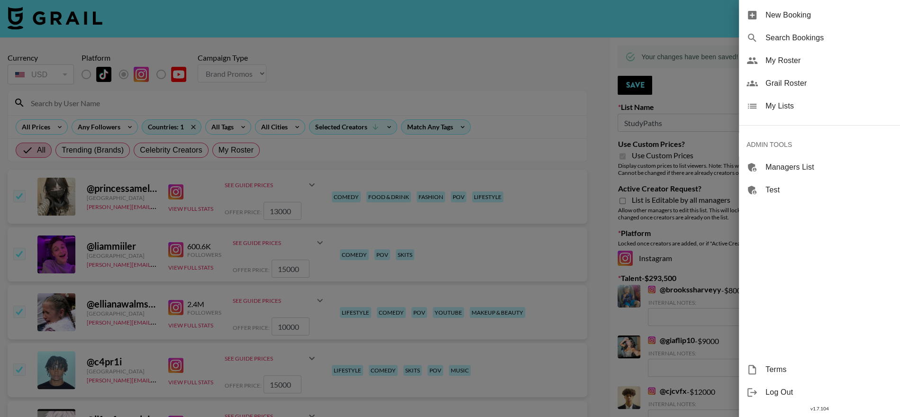
click at [768, 106] on span "My Lists" at bounding box center [829, 106] width 127 height 11
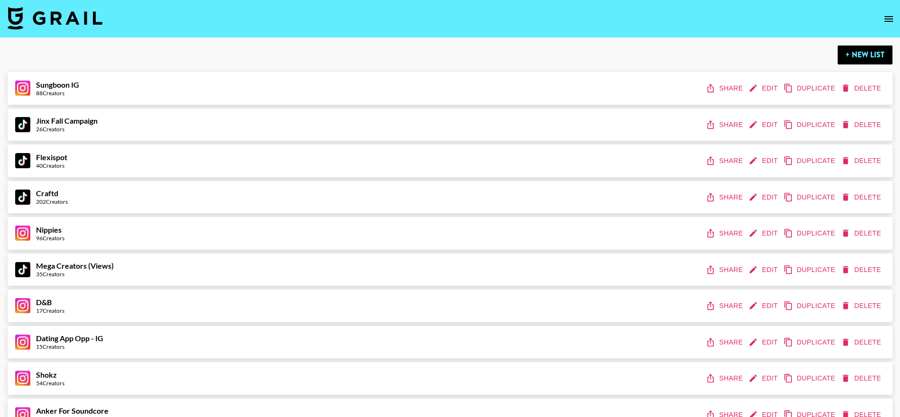
scroll to position [1689, 0]
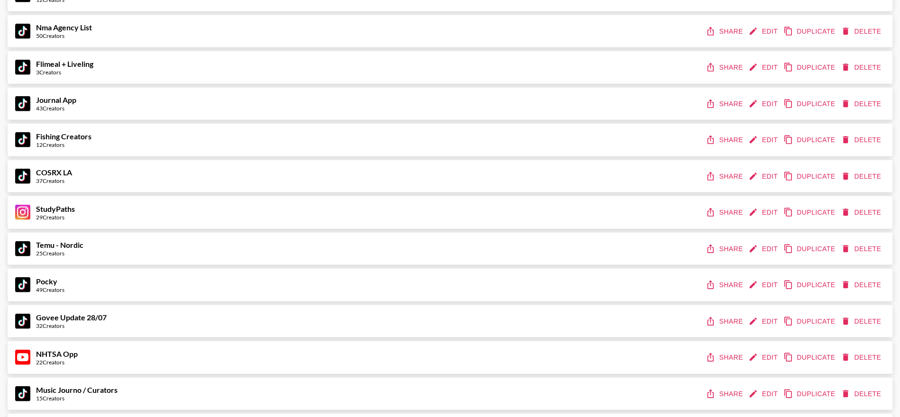
click at [714, 213] on icon "share" at bounding box center [710, 212] width 9 height 9
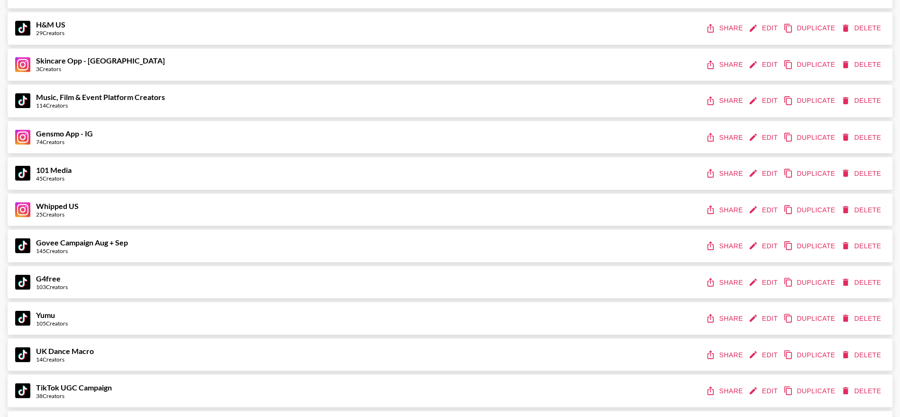
scroll to position [1171, 0]
